Goal: Information Seeking & Learning: Learn about a topic

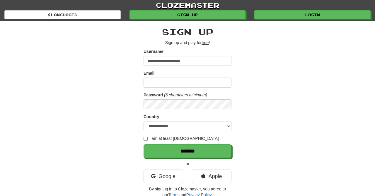
type input "**********"
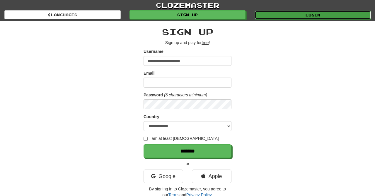
click at [300, 13] on link "Login" at bounding box center [313, 15] width 116 height 9
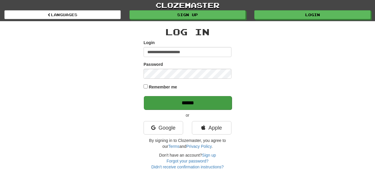
type input "**********"
click at [191, 101] on input "******" at bounding box center [188, 102] width 88 height 13
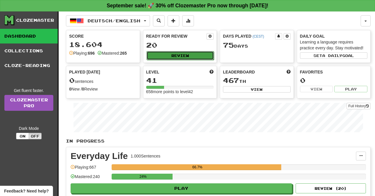
click at [178, 57] on button "Review" at bounding box center [181, 55] width 68 height 9
select select "**"
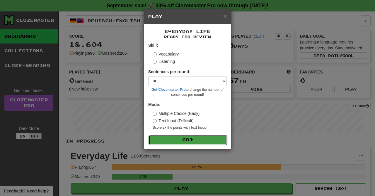
click at [197, 138] on button "Go" at bounding box center [188, 140] width 79 height 10
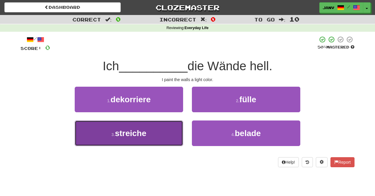
click at [164, 127] on button "3 . streiche" at bounding box center [129, 133] width 108 height 26
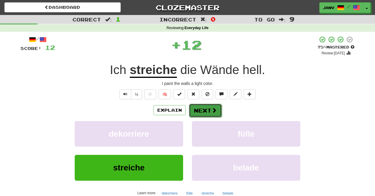
click at [214, 107] on button "Next" at bounding box center [205, 109] width 33 height 13
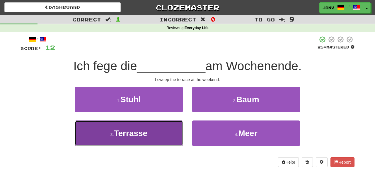
click at [130, 134] on span "Terrasse" at bounding box center [131, 132] width 34 height 9
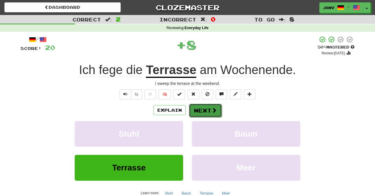
click at [206, 109] on button "Next" at bounding box center [205, 109] width 33 height 13
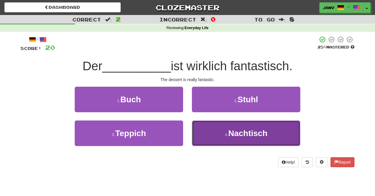
click at [232, 144] on button "4 . Nachtisch" at bounding box center [246, 133] width 108 height 26
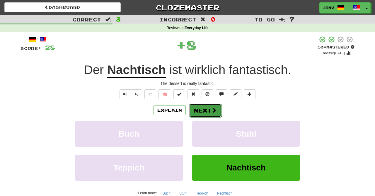
click at [211, 108] on button "Next" at bounding box center [205, 109] width 33 height 13
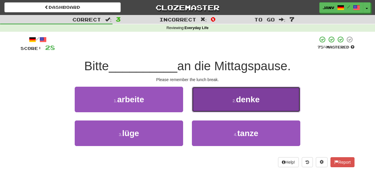
click at [255, 100] on span "denke" at bounding box center [248, 99] width 24 height 9
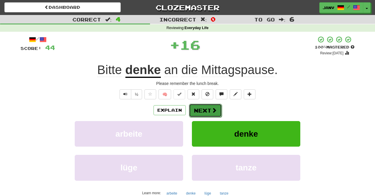
click at [211, 105] on button "Next" at bounding box center [205, 109] width 33 height 13
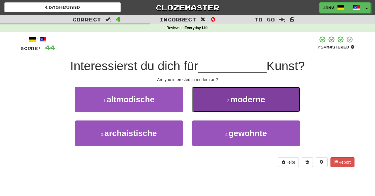
click at [235, 101] on span "moderne" at bounding box center [248, 99] width 35 height 9
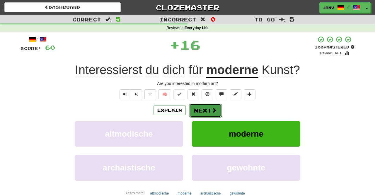
click at [207, 110] on button "Next" at bounding box center [205, 109] width 33 height 13
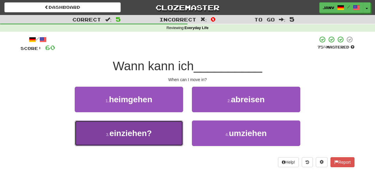
click at [148, 129] on span "einziehen?" at bounding box center [130, 132] width 43 height 9
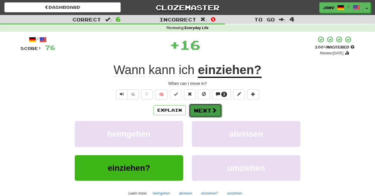
click at [200, 111] on button "Next" at bounding box center [205, 109] width 33 height 13
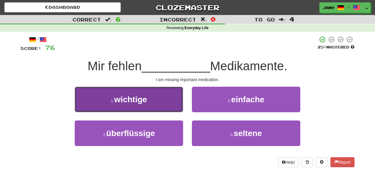
click at [146, 100] on span "wichtige" at bounding box center [130, 99] width 33 height 9
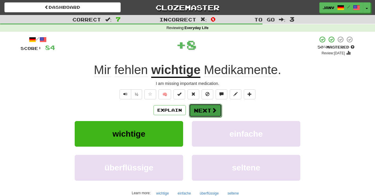
click at [201, 108] on button "Next" at bounding box center [205, 109] width 33 height 13
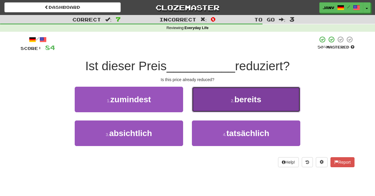
click at [250, 103] on span "bereits" at bounding box center [248, 99] width 27 height 9
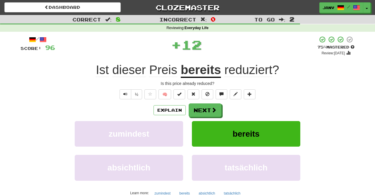
click at [250, 103] on div "/ Score: 96 + 12 75 % Mastered Review: 2025-10-17 Ist dieser Preis bereits redu…" at bounding box center [188, 123] width 334 height 174
click at [210, 109] on button "Next" at bounding box center [205, 109] width 33 height 13
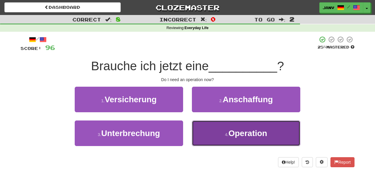
click at [276, 131] on button "4 . Operation" at bounding box center [246, 133] width 108 height 26
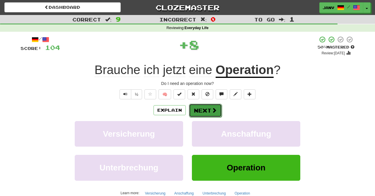
click at [217, 112] on button "Next" at bounding box center [205, 109] width 33 height 13
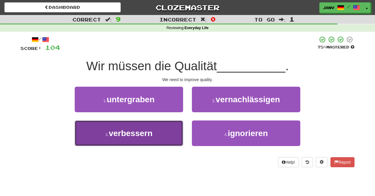
click at [153, 131] on button "3 . verbessern" at bounding box center [129, 133] width 108 height 26
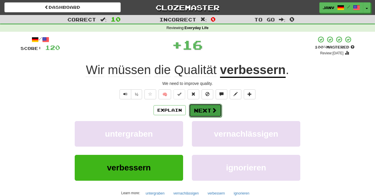
click at [211, 108] on button "Next" at bounding box center [205, 109] width 33 height 13
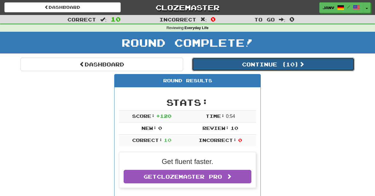
click at [246, 61] on button "Continue ( 10 )" at bounding box center [273, 63] width 163 height 13
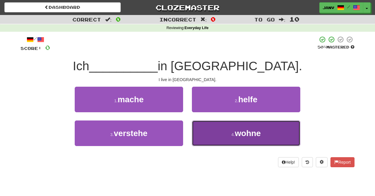
click at [248, 131] on span "wohne" at bounding box center [248, 132] width 26 height 9
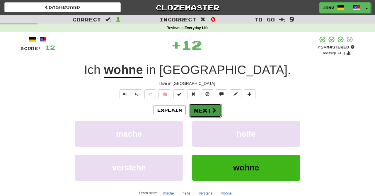
click at [208, 112] on button "Next" at bounding box center [205, 109] width 33 height 13
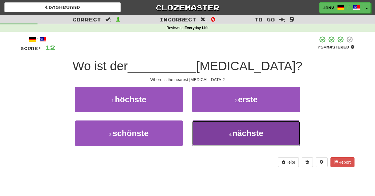
click at [242, 129] on span "nächste" at bounding box center [247, 132] width 31 height 9
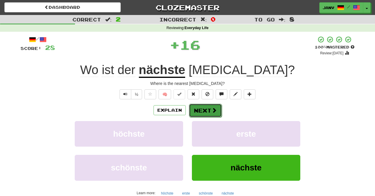
click at [207, 105] on button "Next" at bounding box center [205, 109] width 33 height 13
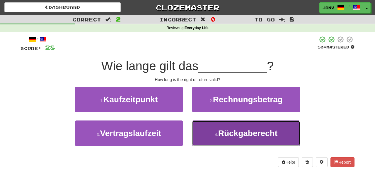
click at [263, 130] on span "Rückgaberecht" at bounding box center [247, 132] width 59 height 9
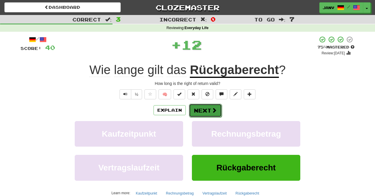
click at [205, 108] on button "Next" at bounding box center [205, 109] width 33 height 13
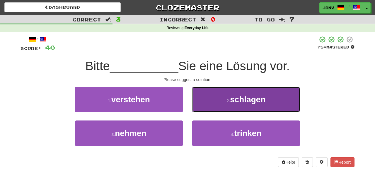
click at [247, 101] on span "schlagen" at bounding box center [247, 99] width 35 height 9
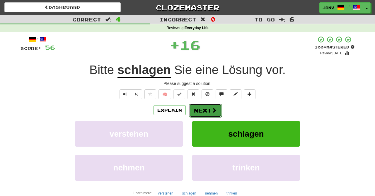
click at [215, 107] on span at bounding box center [214, 109] width 5 height 5
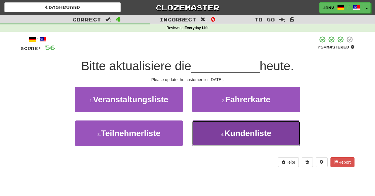
click at [256, 131] on span "Kundenliste" at bounding box center [248, 132] width 47 height 9
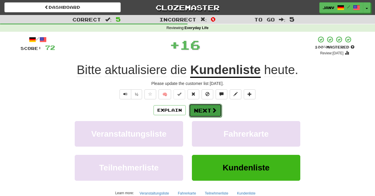
click at [215, 108] on span at bounding box center [214, 109] width 5 height 5
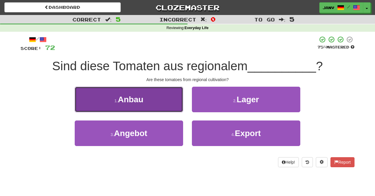
click at [155, 103] on button "1 . Anbau" at bounding box center [129, 99] width 108 height 26
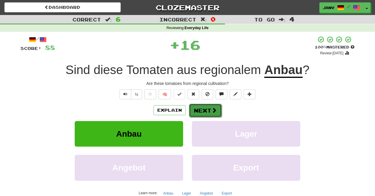
click at [213, 108] on span at bounding box center [214, 109] width 5 height 5
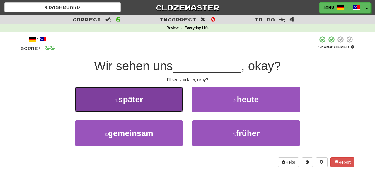
click at [169, 98] on button "1 . später" at bounding box center [129, 99] width 108 height 26
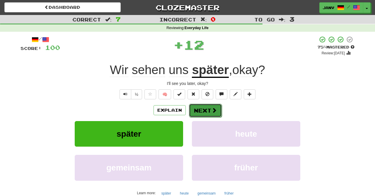
click at [210, 107] on button "Next" at bounding box center [205, 109] width 33 height 13
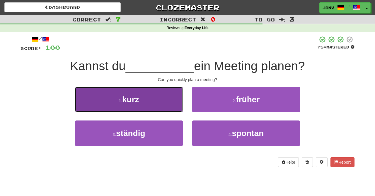
click at [146, 94] on button "1 . kurz" at bounding box center [129, 99] width 108 height 26
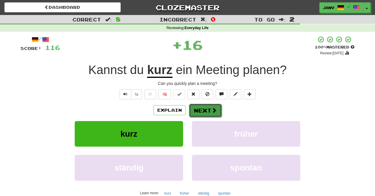
click at [210, 106] on button "Next" at bounding box center [205, 109] width 33 height 13
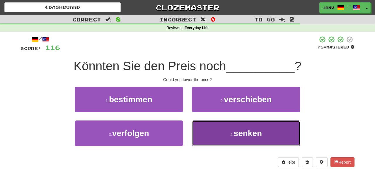
click at [240, 137] on span "senken" at bounding box center [248, 132] width 28 height 9
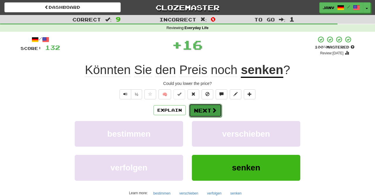
click at [212, 106] on button "Next" at bounding box center [205, 109] width 33 height 13
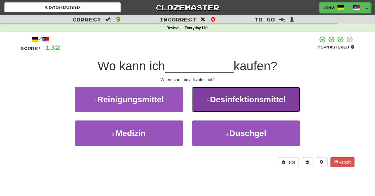
click at [235, 102] on span "Desinfektionsmittel" at bounding box center [248, 99] width 76 height 9
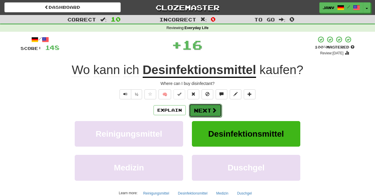
click at [207, 109] on button "Next" at bounding box center [205, 109] width 33 height 13
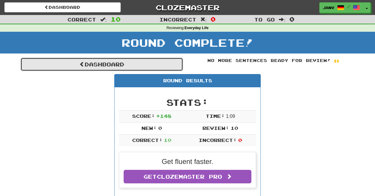
click at [144, 64] on link "Dashboard" at bounding box center [102, 63] width 163 height 13
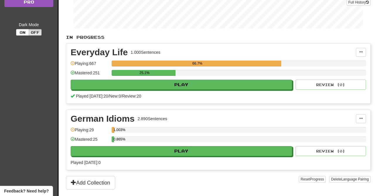
scroll to position [104, 0]
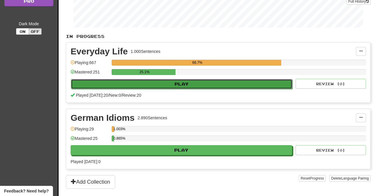
click at [188, 84] on button "Play" at bounding box center [182, 84] width 222 height 10
select select "**"
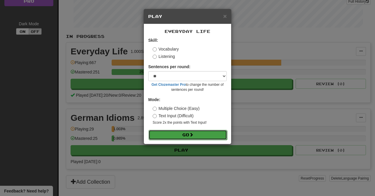
click at [179, 136] on button "Go" at bounding box center [188, 135] width 79 height 10
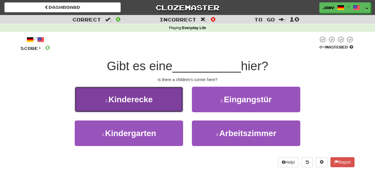
click at [152, 106] on button "1 . Kinderecke" at bounding box center [129, 99] width 108 height 26
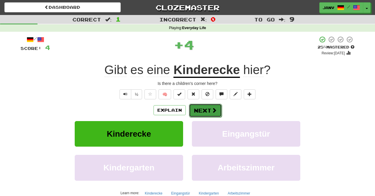
click at [204, 111] on button "Next" at bounding box center [205, 109] width 33 height 13
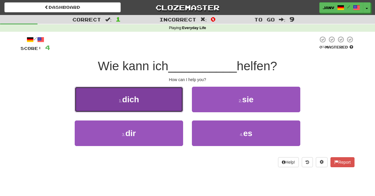
click at [147, 103] on button "1 . dich" at bounding box center [129, 99] width 108 height 26
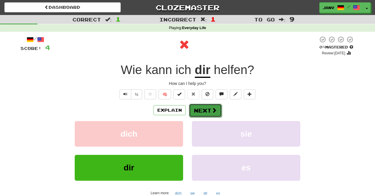
click at [208, 111] on button "Next" at bounding box center [205, 109] width 33 height 13
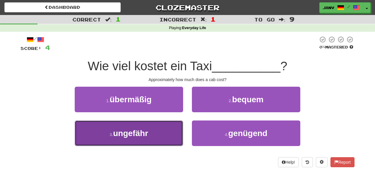
click at [165, 130] on button "3 . ungefähr" at bounding box center [129, 133] width 108 height 26
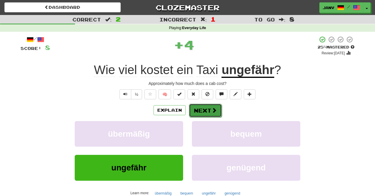
click at [206, 109] on button "Next" at bounding box center [205, 109] width 33 height 13
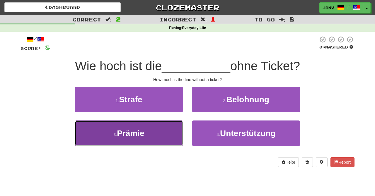
click at [145, 137] on button "3 . Prämie" at bounding box center [129, 133] width 108 height 26
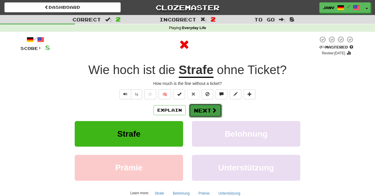
click at [197, 113] on button "Next" at bounding box center [205, 109] width 33 height 13
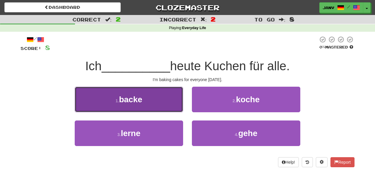
click at [161, 103] on button "1 . [PERSON_NAME]" at bounding box center [129, 99] width 108 height 26
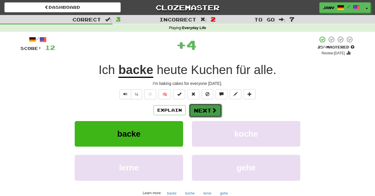
click at [202, 112] on button "Next" at bounding box center [205, 109] width 33 height 13
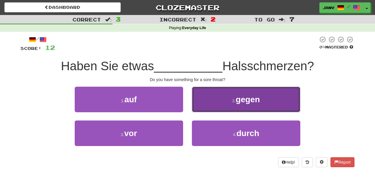
click at [242, 100] on span "gegen" at bounding box center [248, 99] width 24 height 9
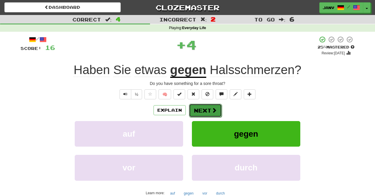
click at [210, 112] on button "Next" at bounding box center [205, 109] width 33 height 13
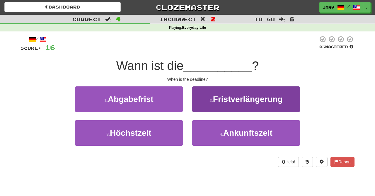
scroll to position [1, 0]
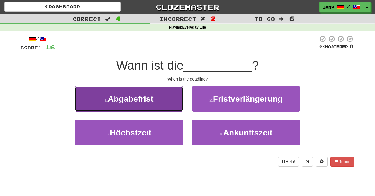
click at [152, 101] on span "Abgabefrist" at bounding box center [131, 98] width 46 height 9
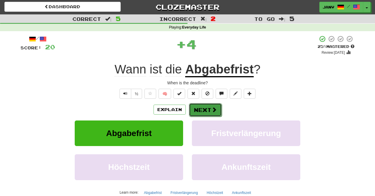
scroll to position [0, 0]
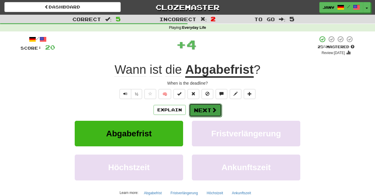
click at [204, 107] on button "Next" at bounding box center [205, 109] width 33 height 13
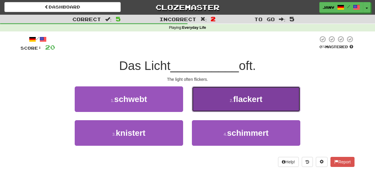
scroll to position [1, 0]
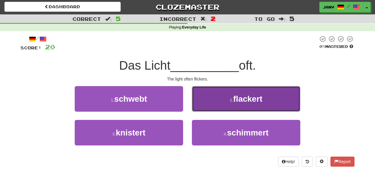
click at [237, 104] on button "2 . flackert" at bounding box center [246, 99] width 108 height 26
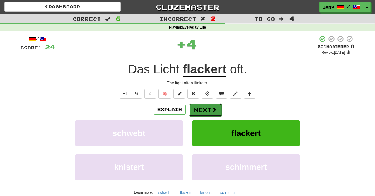
scroll to position [0, 0]
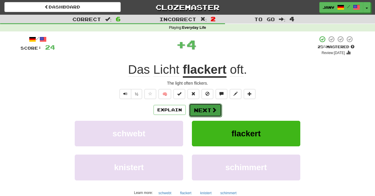
click at [208, 108] on button "Next" at bounding box center [205, 109] width 33 height 13
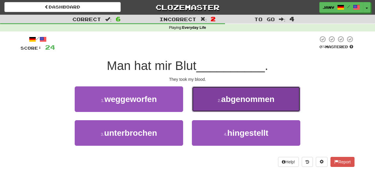
scroll to position [1, 0]
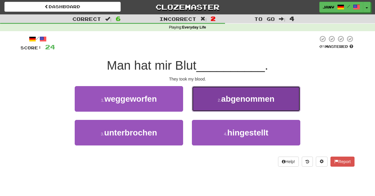
click at [244, 101] on span "abgenommen" at bounding box center [247, 98] width 53 height 9
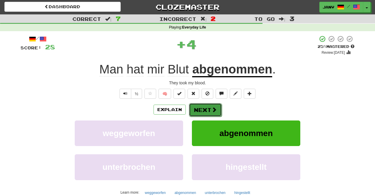
scroll to position [0, 0]
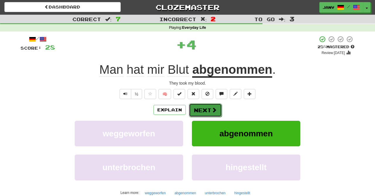
click at [203, 108] on button "Next" at bounding box center [205, 109] width 33 height 13
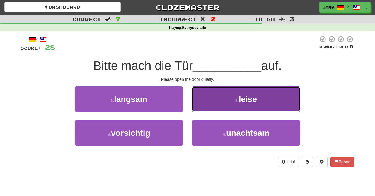
scroll to position [1, 0]
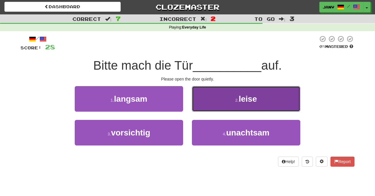
click at [237, 109] on button "2 . [PERSON_NAME]" at bounding box center [246, 99] width 108 height 26
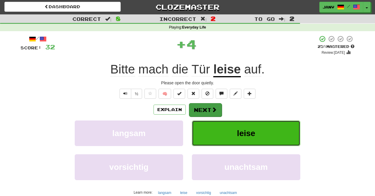
scroll to position [0, 0]
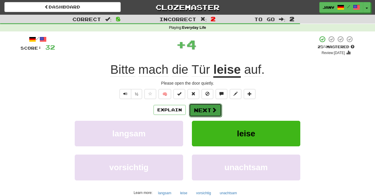
click at [206, 110] on button "Next" at bounding box center [205, 109] width 33 height 13
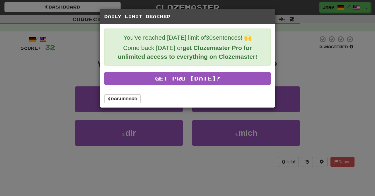
click at [206, 109] on div "Daily Limit Reached You've reached [DATE] limit of 30 sentences! 🙌 Come back [D…" at bounding box center [187, 98] width 375 height 196
click at [130, 97] on link "Dashboard" at bounding box center [122, 98] width 36 height 9
